Goal: Find specific fact: Find contact information

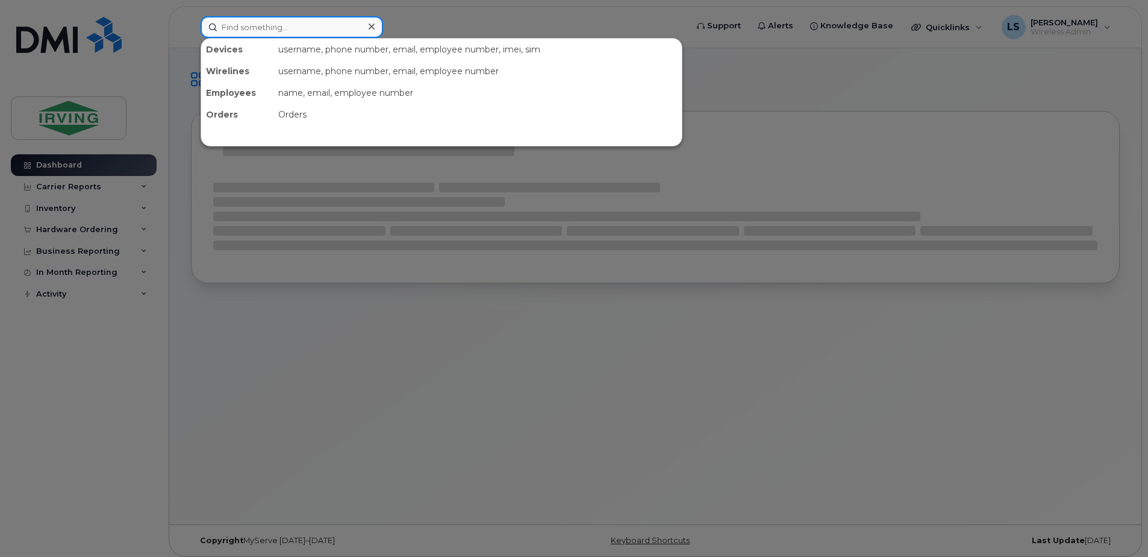
click at [334, 23] on input at bounding box center [292, 27] width 183 height 22
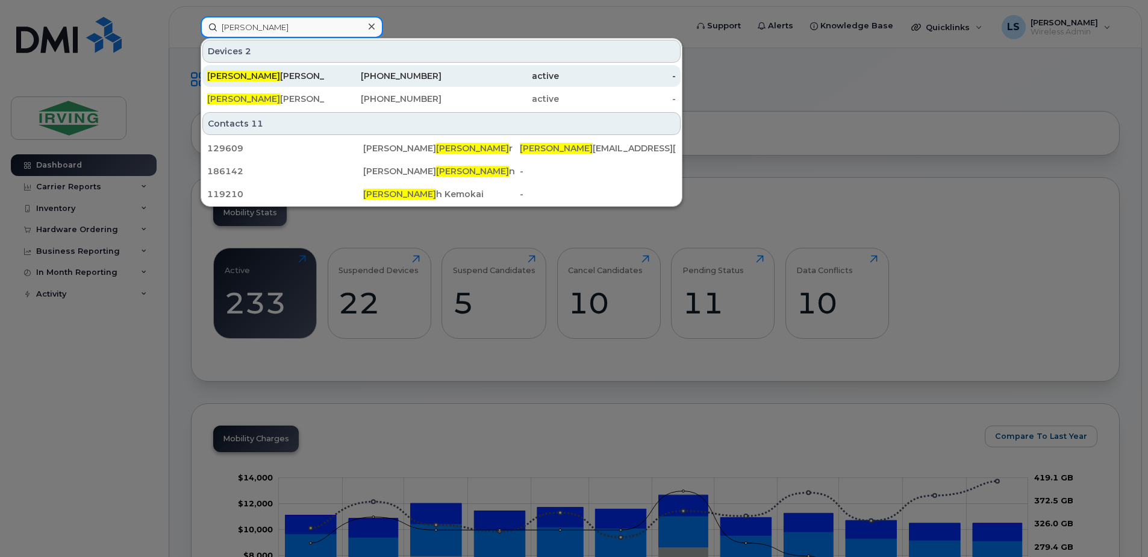
type input "jenne"
click at [406, 75] on div "506-271-4728" at bounding box center [384, 76] width 118 height 12
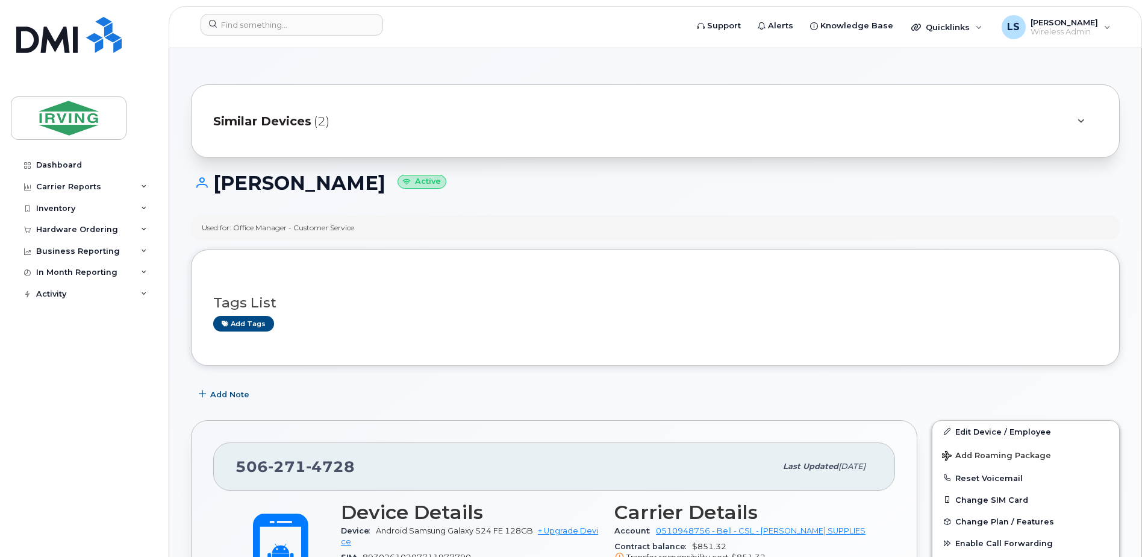
scroll to position [402, 0]
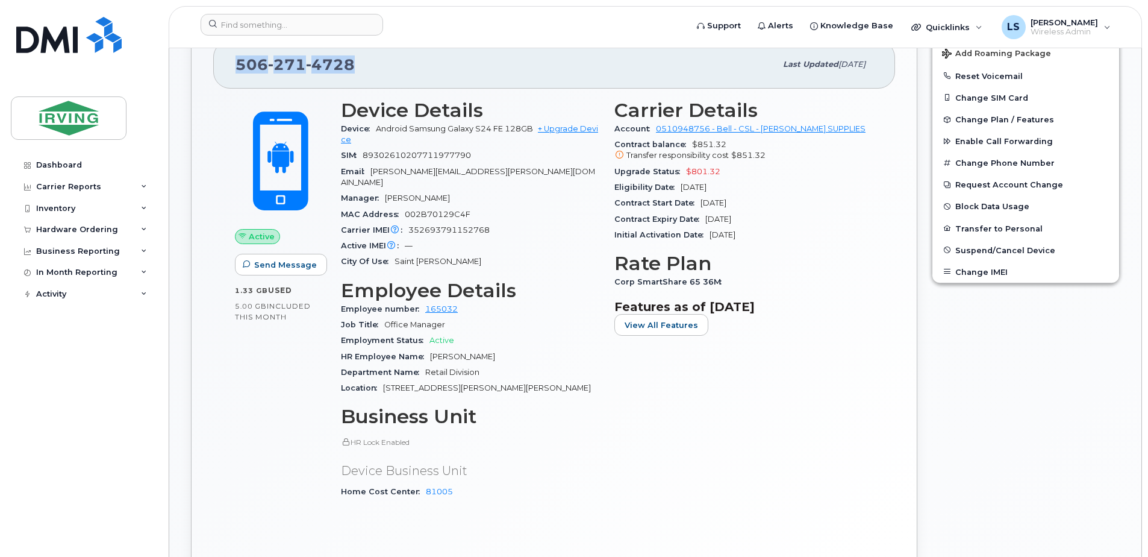
drag, startPoint x: 362, startPoint y: 70, endPoint x: 233, endPoint y: 74, distance: 129.0
click at [233, 74] on div "[PHONE_NUMBER] Last updated [DATE]" at bounding box center [554, 64] width 682 height 48
copy span "[PHONE_NUMBER]"
click at [954, 381] on div "Edit Device / Employee Add Roaming Package Reset Voicemail Change SIM Card Chan…" at bounding box center [1026, 302] width 202 height 583
click at [992, 401] on div "Edit Device / Employee Add Roaming Package Reset Voicemail Change SIM Card Chan…" at bounding box center [1026, 302] width 202 height 583
